Goal: Task Accomplishment & Management: Manage account settings

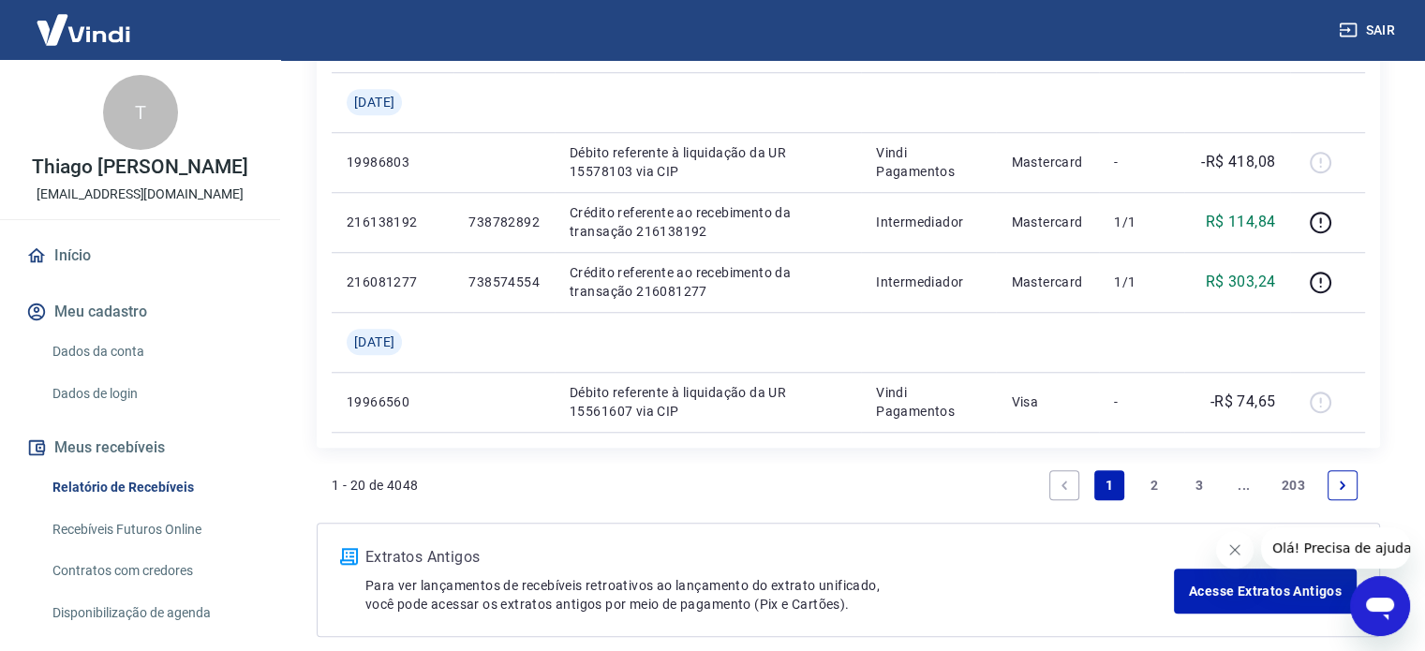
scroll to position [1593, 0]
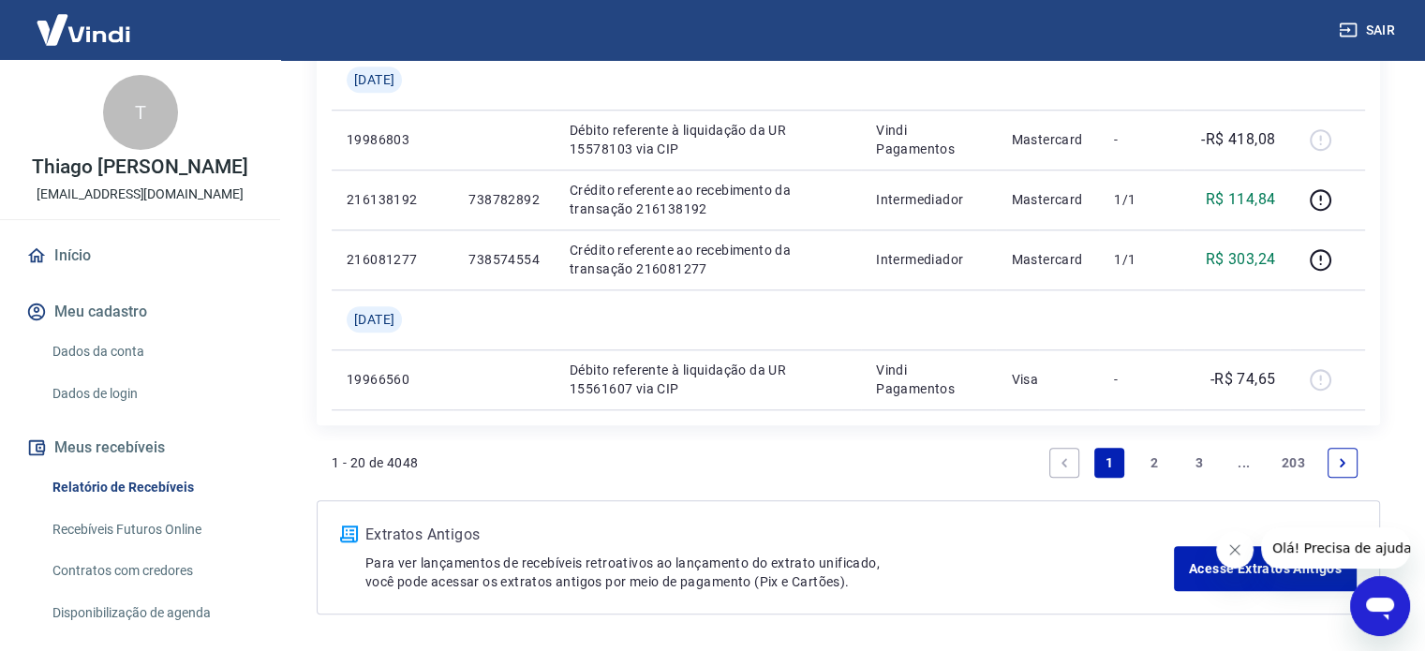
click at [1235, 549] on icon "Fechar mensagem da empresa" at bounding box center [1234, 549] width 9 height 9
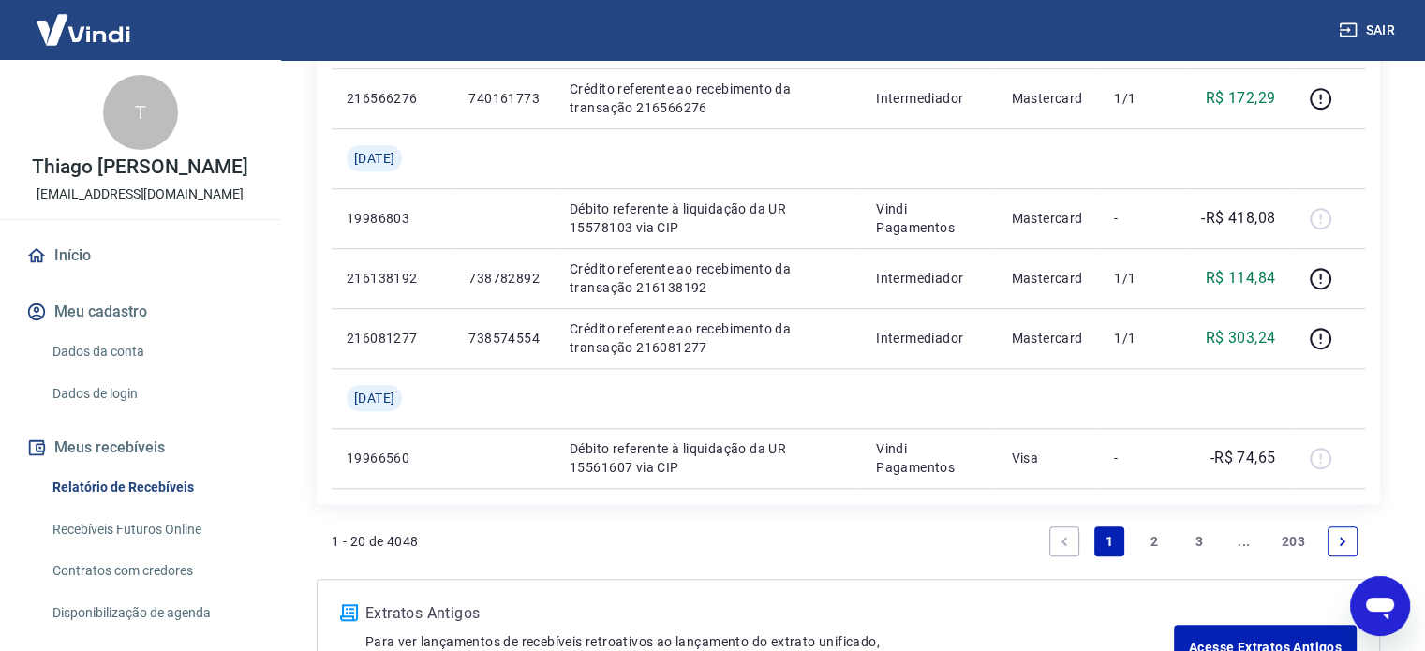
scroll to position [1658, 0]
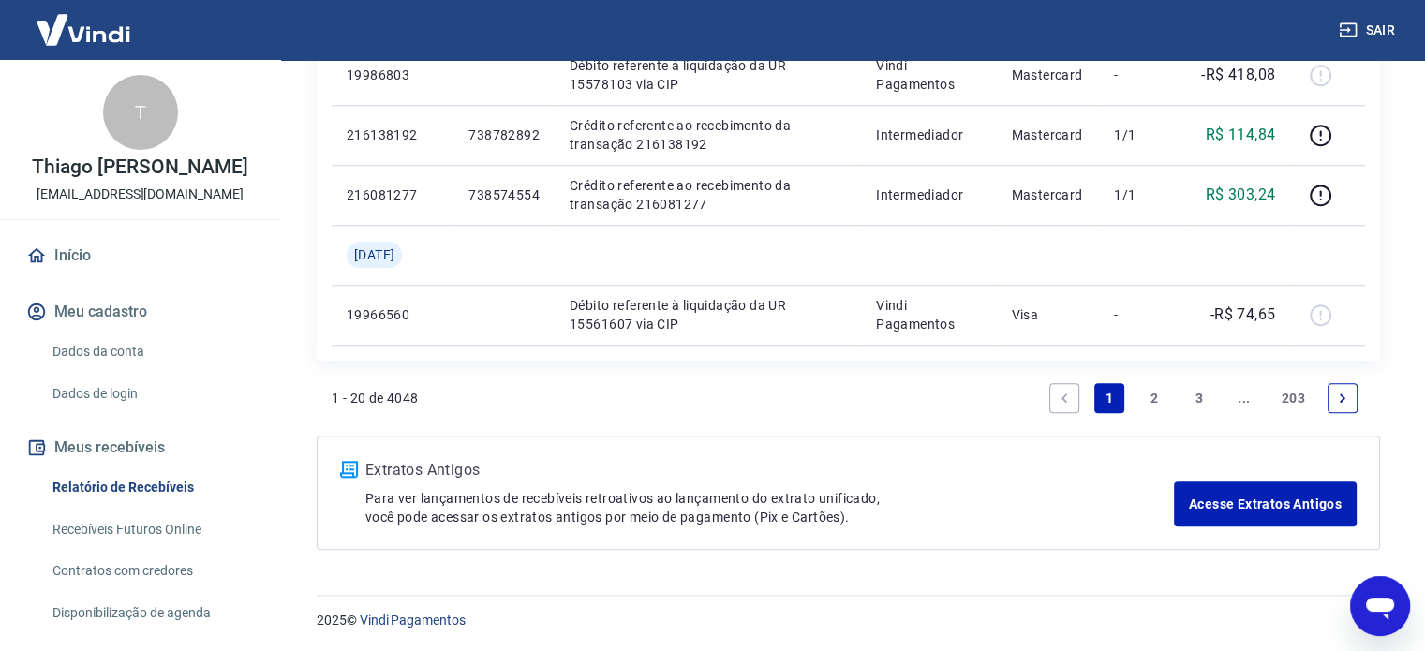
click at [1153, 400] on link "2" at bounding box center [1154, 398] width 30 height 30
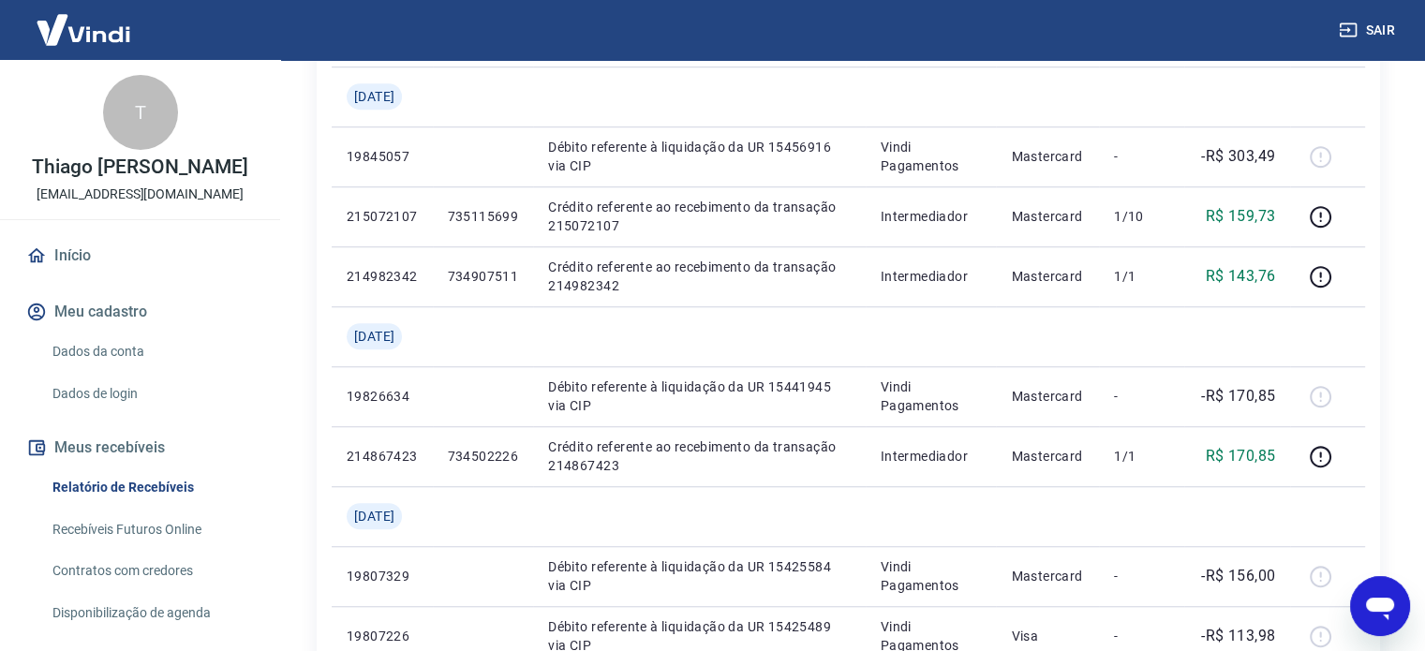
scroll to position [1499, 0]
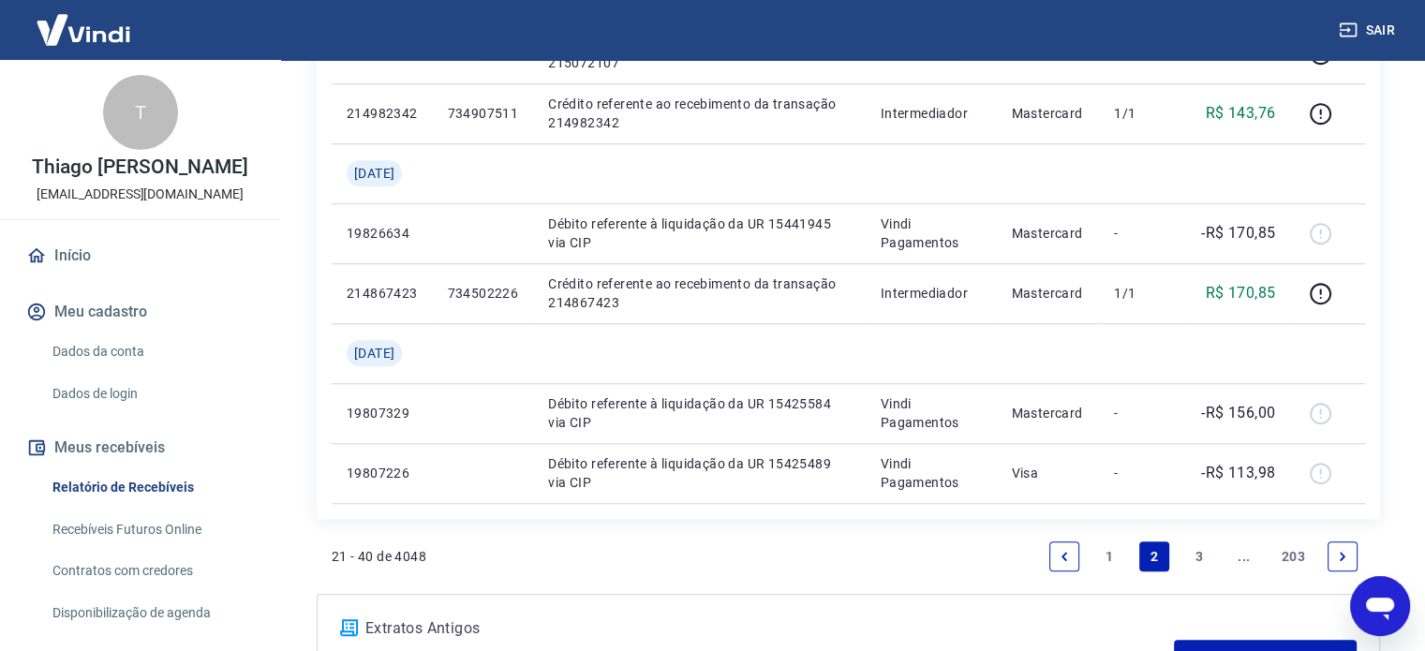
click at [1196, 558] on link "3" at bounding box center [1199, 557] width 30 height 30
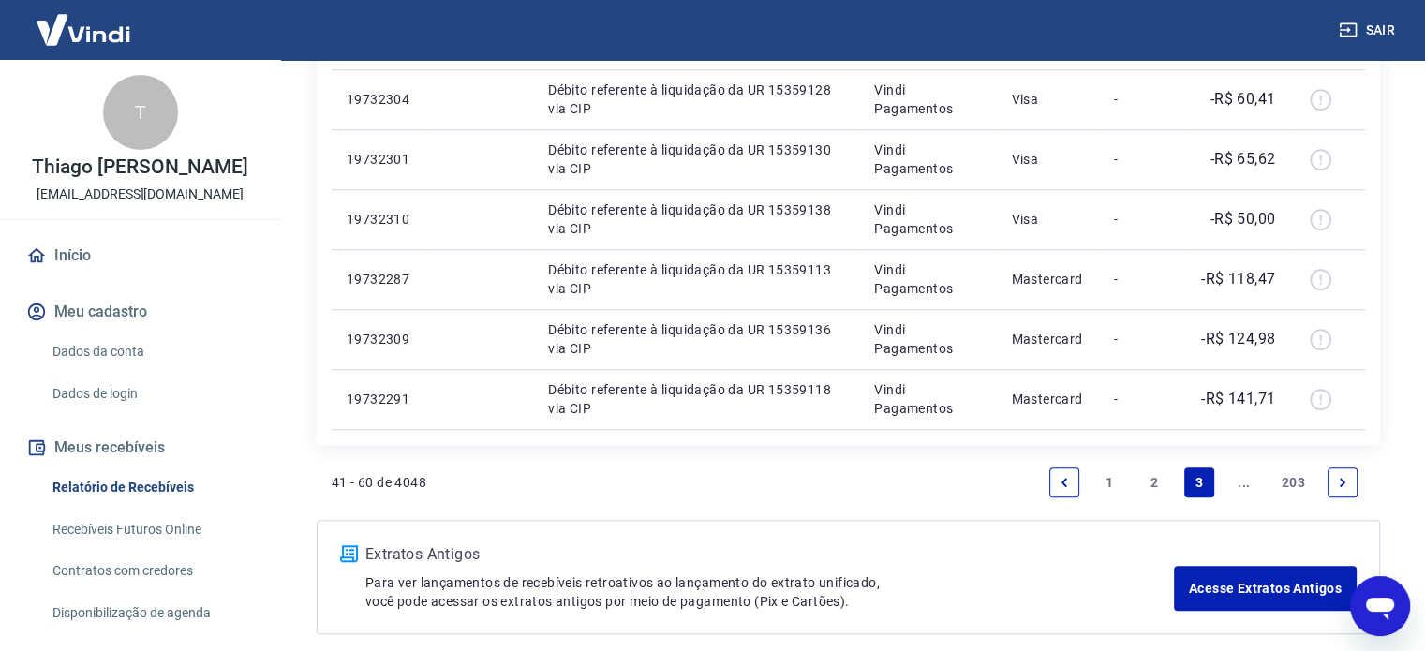
scroll to position [1478, 0]
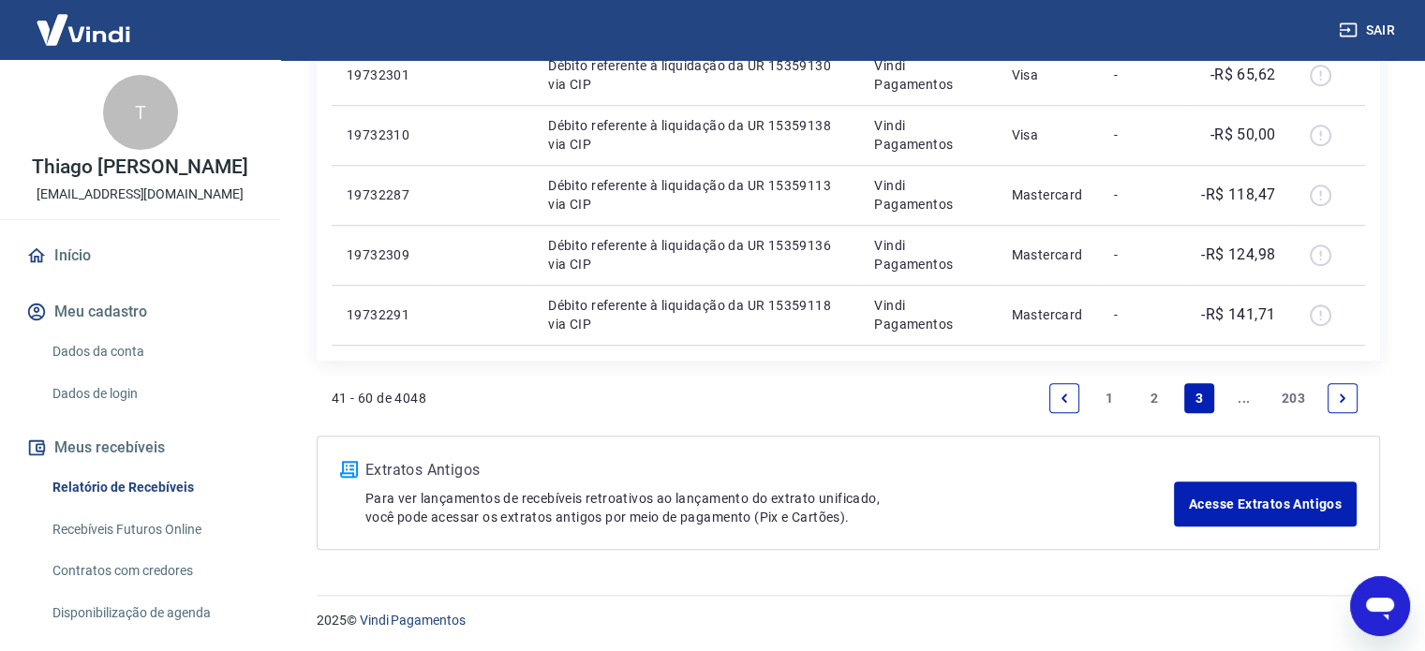
click at [1117, 400] on link "1" at bounding box center [1109, 398] width 30 height 30
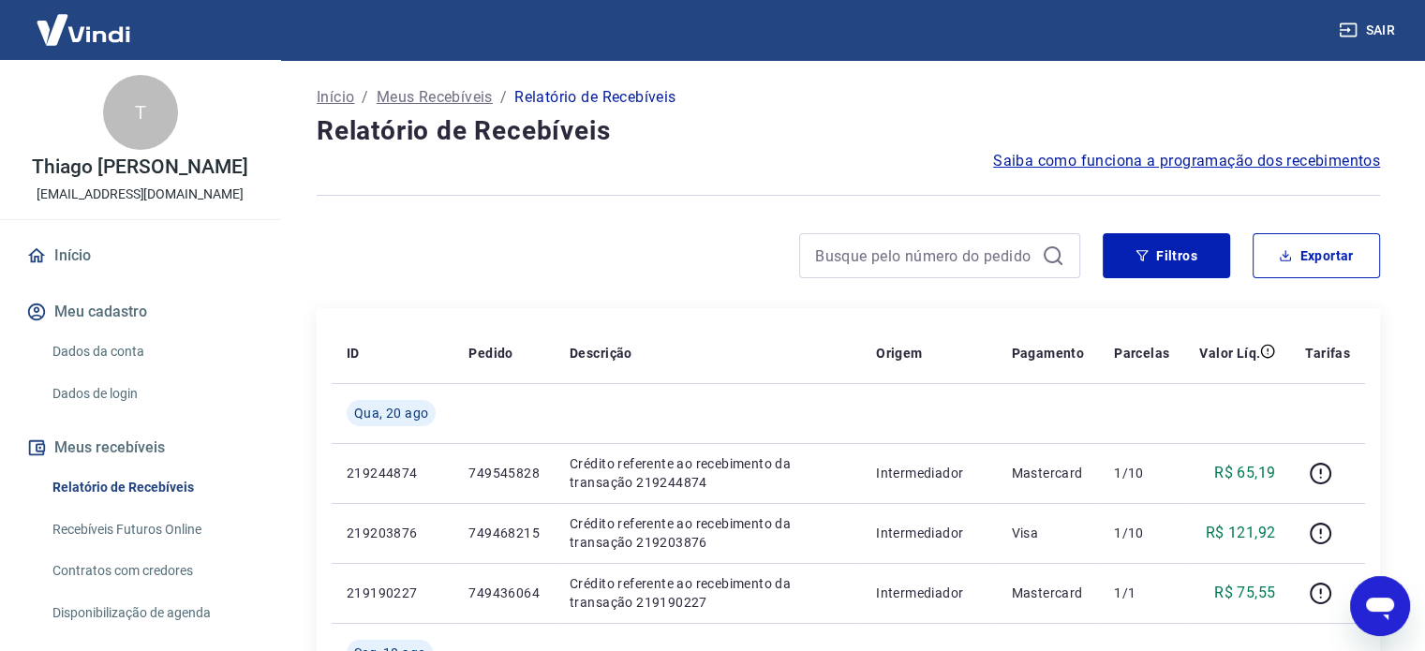
click at [84, 14] on img at bounding box center [83, 29] width 122 height 57
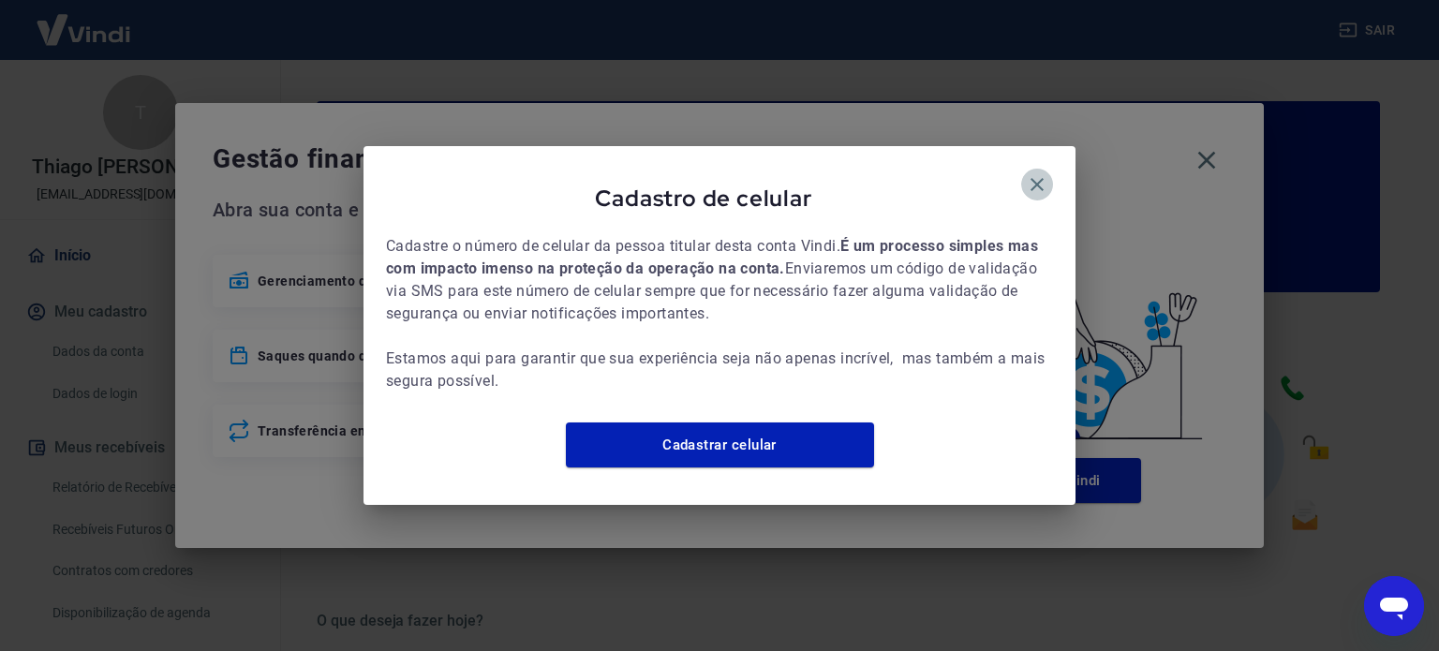
click at [1046, 176] on icon "button" at bounding box center [1037, 184] width 22 height 22
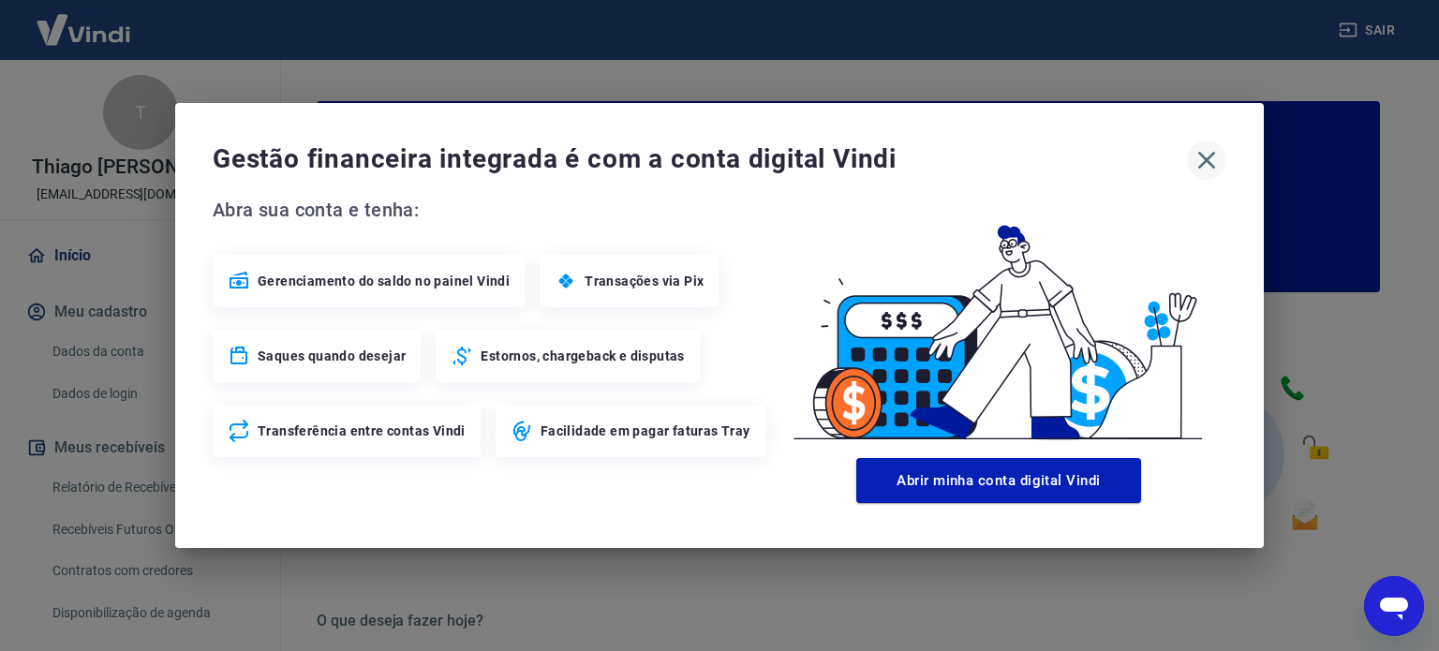
click at [1212, 160] on icon "button" at bounding box center [1207, 160] width 30 height 30
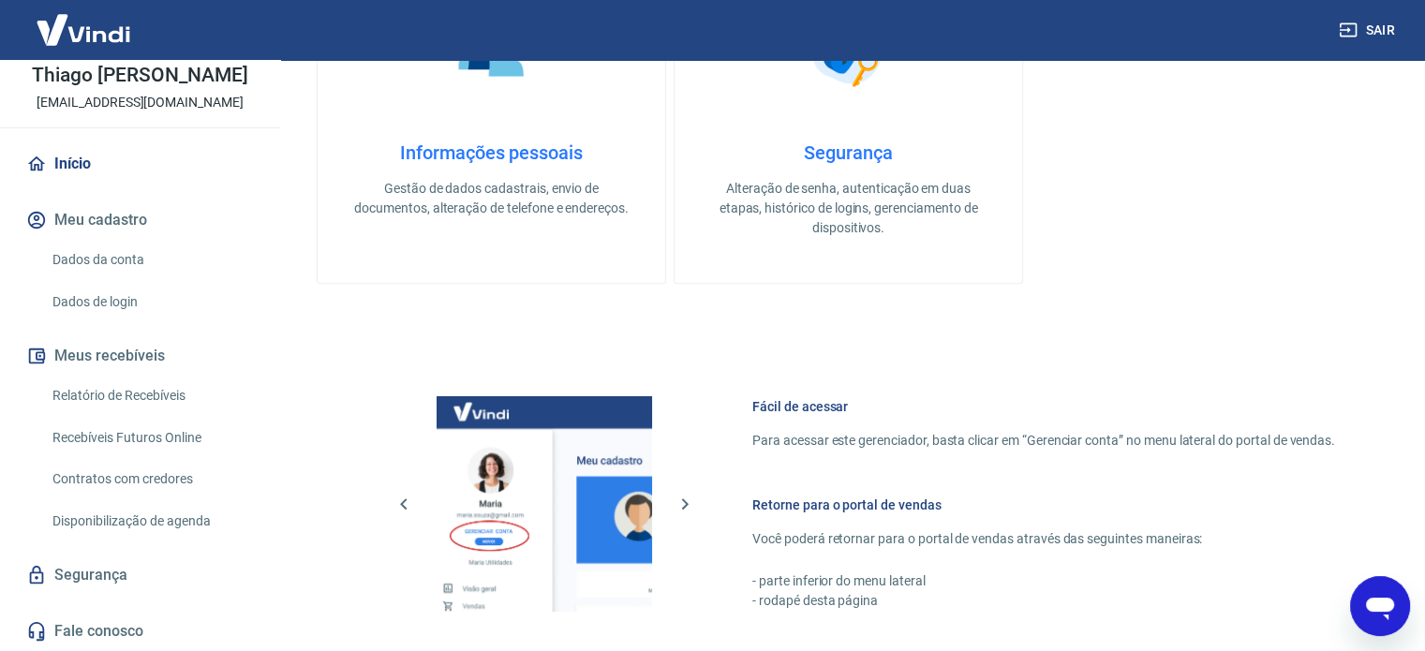
scroll to position [937, 0]
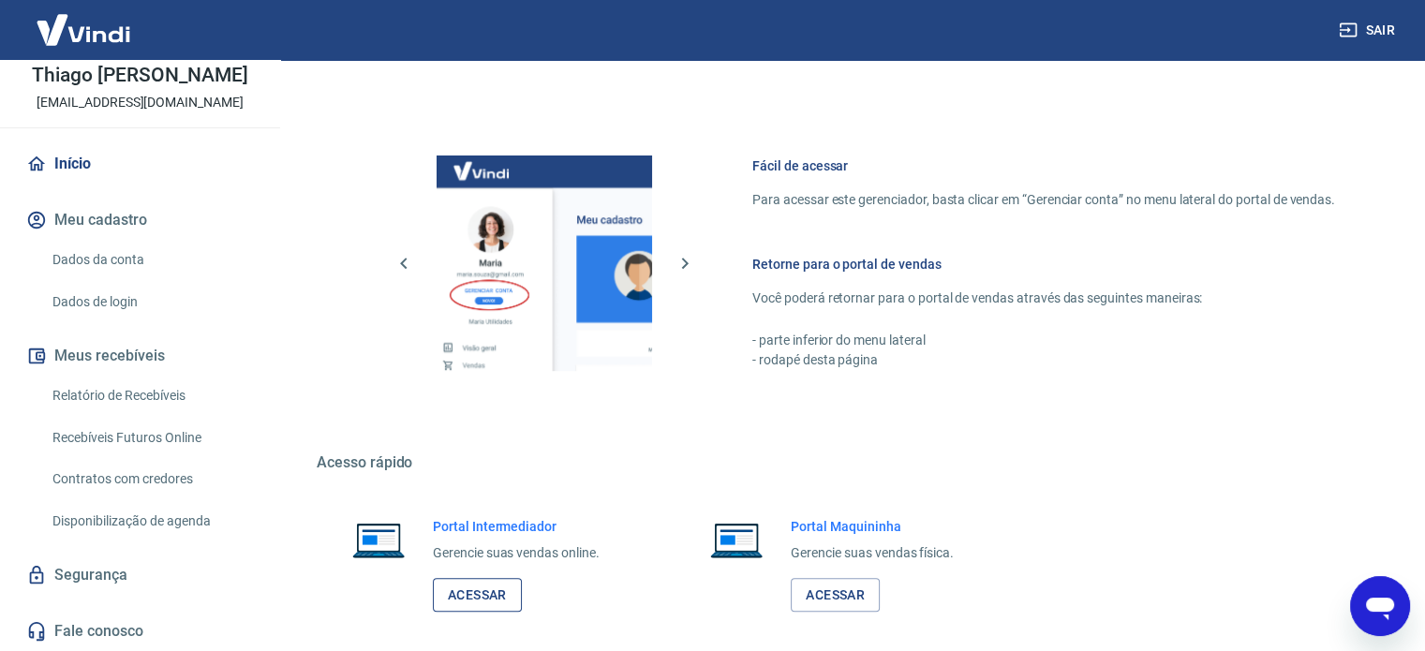
click at [469, 595] on link "Acessar" at bounding box center [477, 595] width 89 height 35
